Goal: Check status

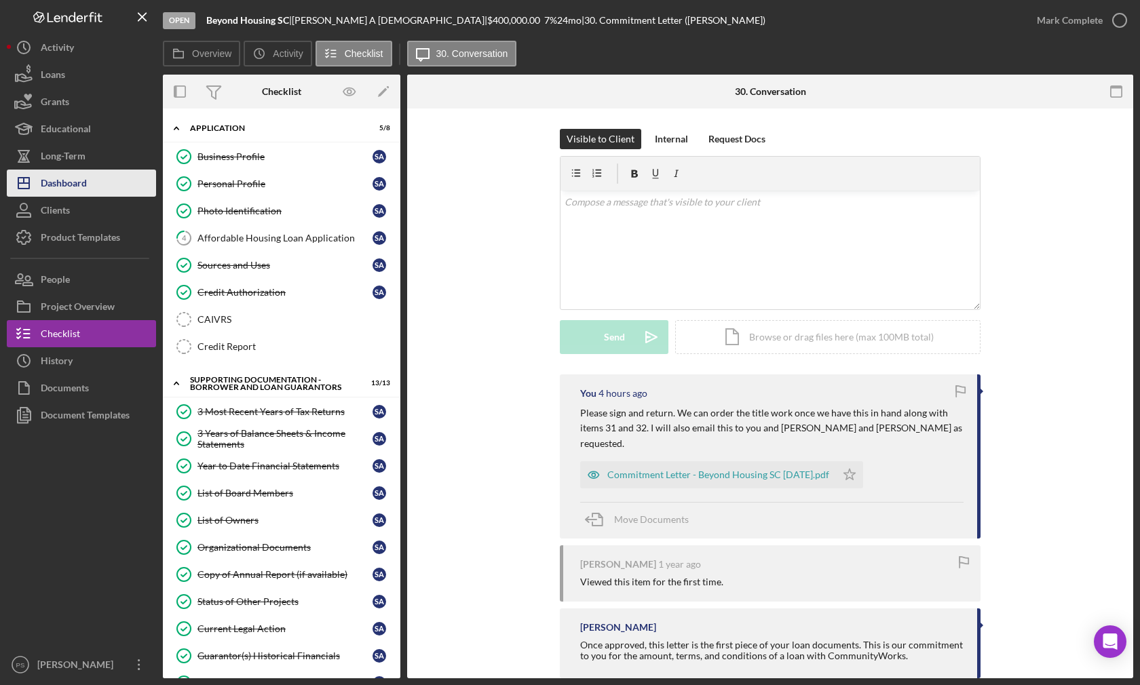
scroll to position [749, 0]
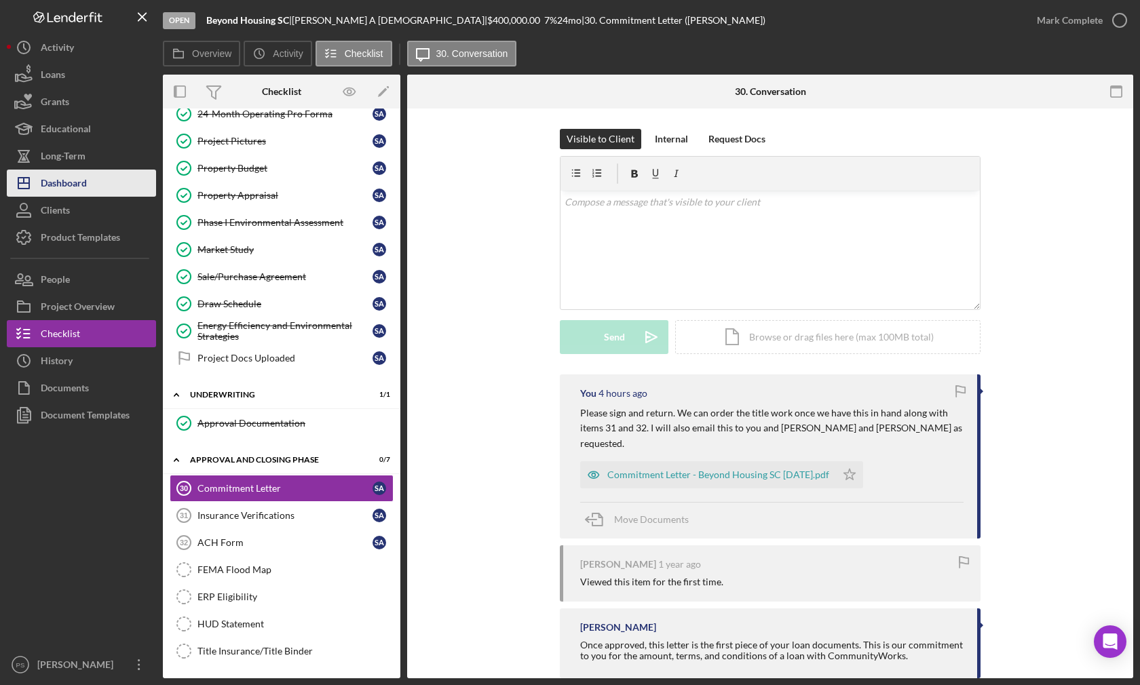
click at [71, 181] on div "Dashboard" at bounding box center [64, 185] width 46 height 31
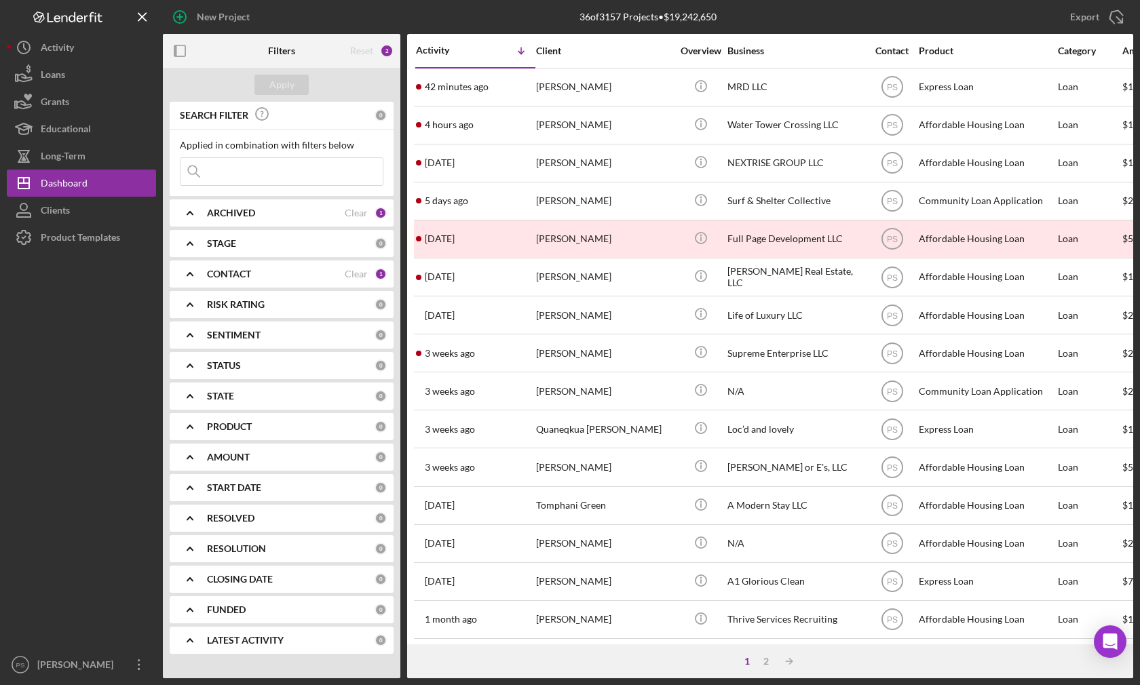
click at [444, 50] on div "Activity" at bounding box center [446, 50] width 60 height 11
click at [444, 50] on div "Activity" at bounding box center [475, 50] width 119 height 11
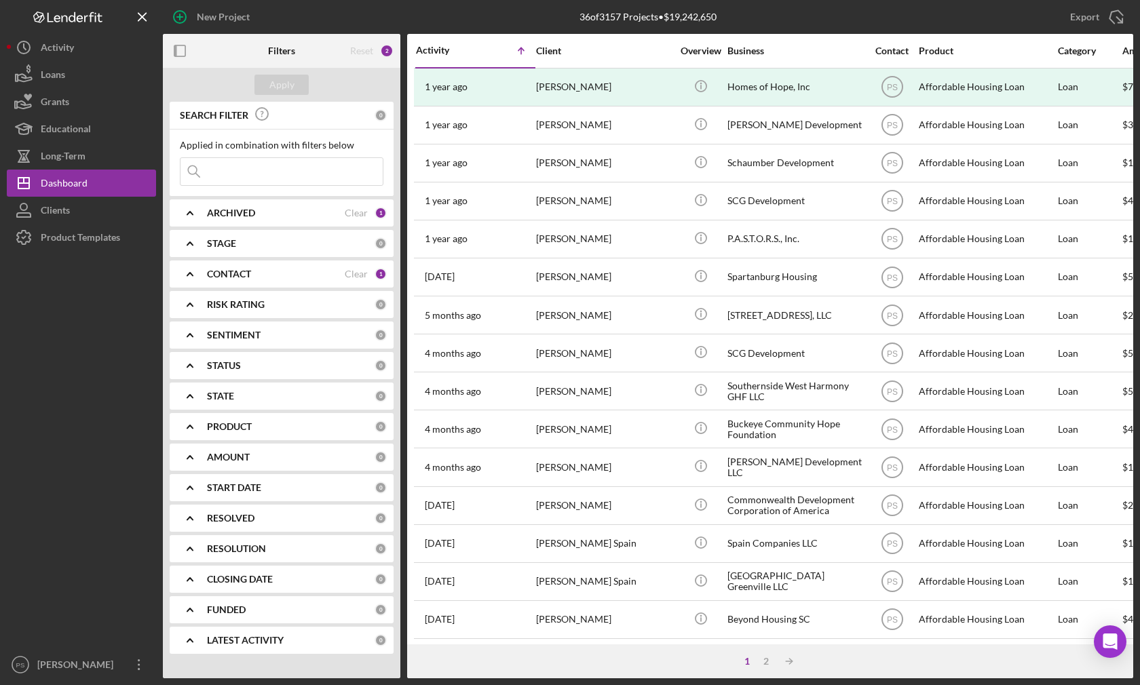
click at [290, 240] on div "STAGE" at bounding box center [291, 243] width 168 height 11
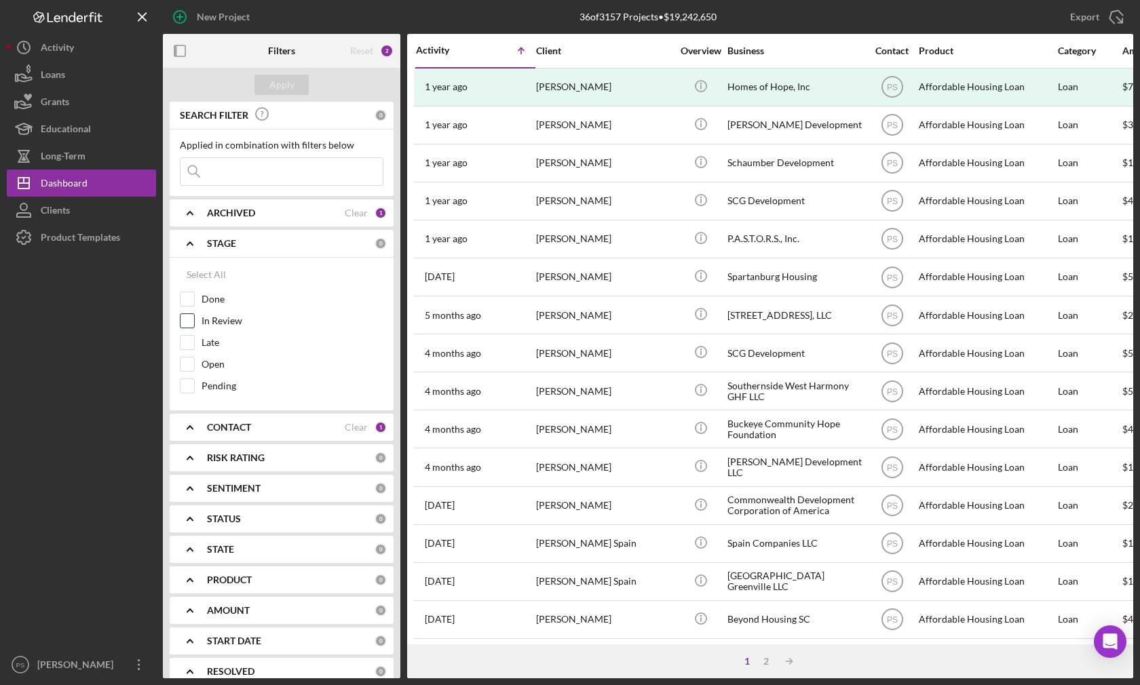
click at [214, 319] on label "In Review" at bounding box center [293, 321] width 182 height 14
click at [194, 319] on input "In Review" at bounding box center [188, 321] width 14 height 14
checkbox input "true"
click at [215, 341] on label "Late" at bounding box center [293, 343] width 182 height 14
click at [194, 341] on input "Late" at bounding box center [188, 343] width 14 height 14
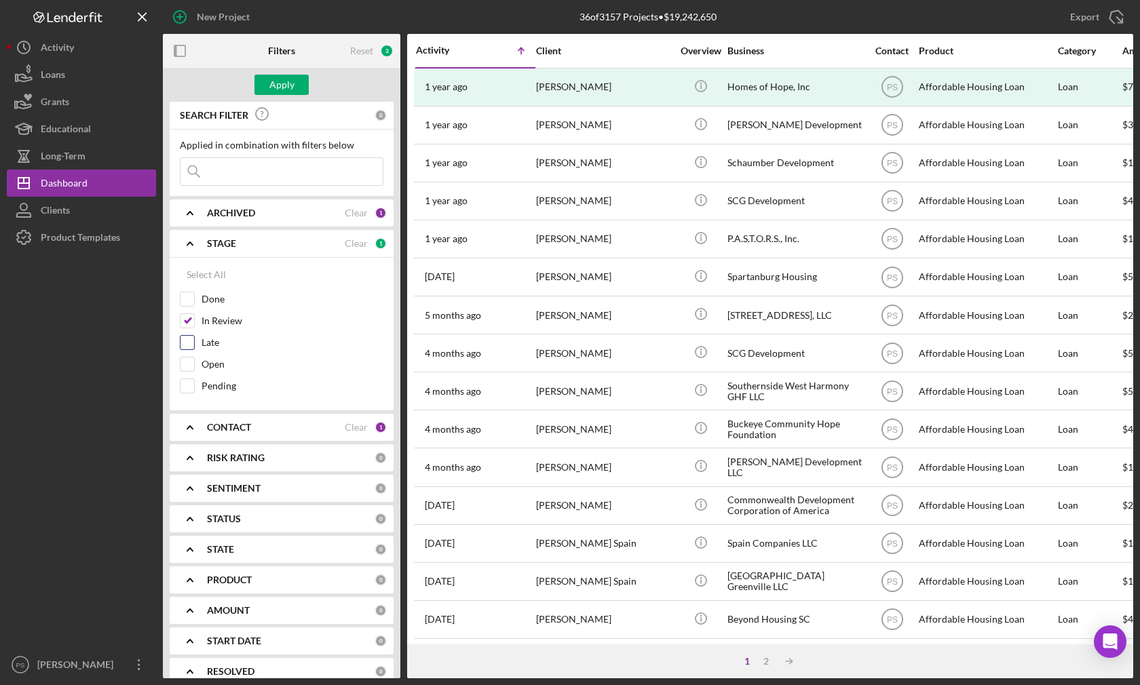
checkbox input "true"
click at [213, 366] on label "Open" at bounding box center [293, 365] width 182 height 14
click at [194, 366] on input "Open" at bounding box center [188, 365] width 14 height 14
checkbox input "true"
click at [289, 85] on div "Apply" at bounding box center [281, 85] width 25 height 20
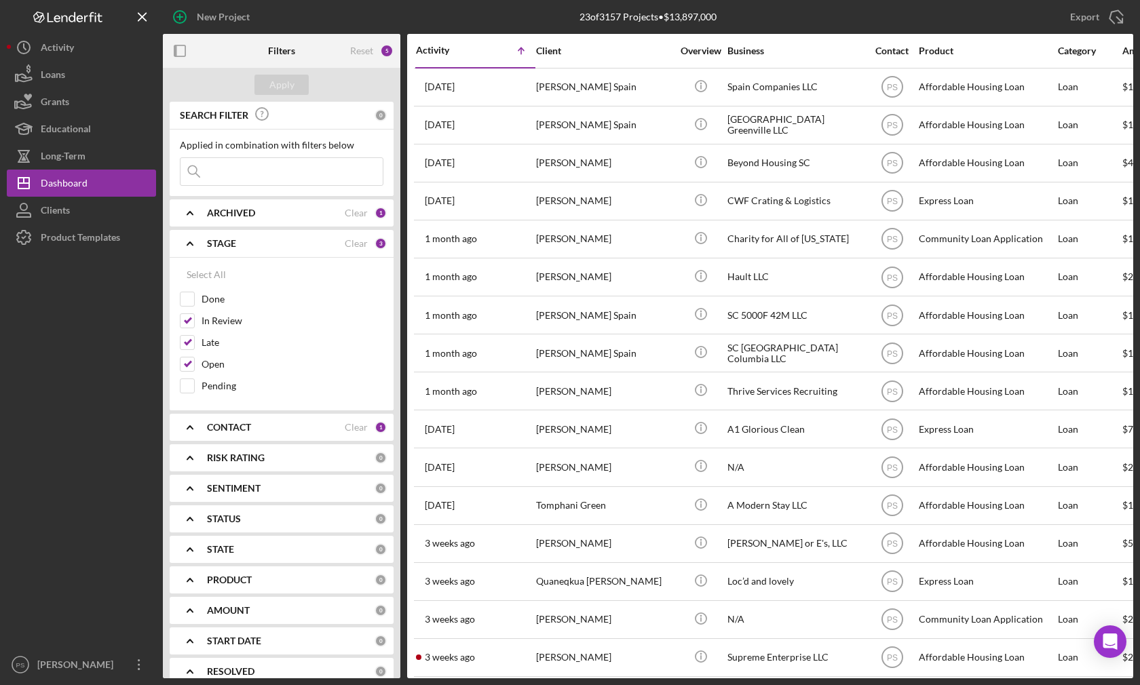
click at [421, 48] on div "Activity" at bounding box center [446, 50] width 60 height 11
